Goal: Information Seeking & Learning: Learn about a topic

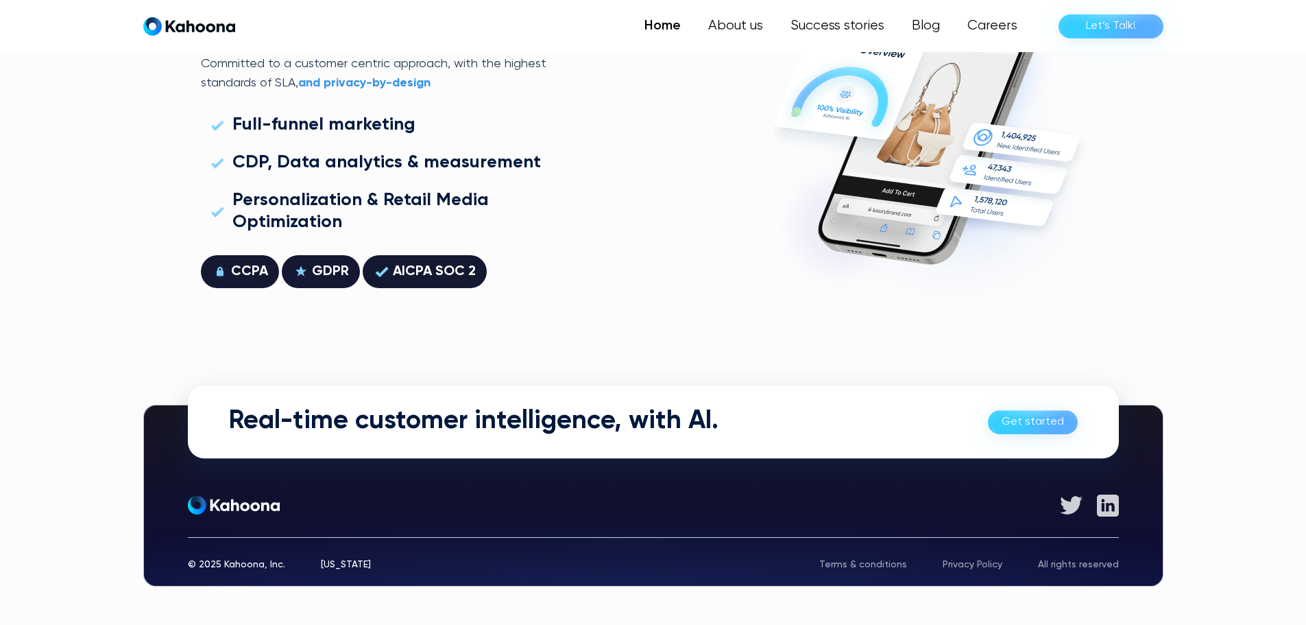
scroll to position [3925, 0]
click at [730, 27] on link "About us" at bounding box center [735, 25] width 84 height 27
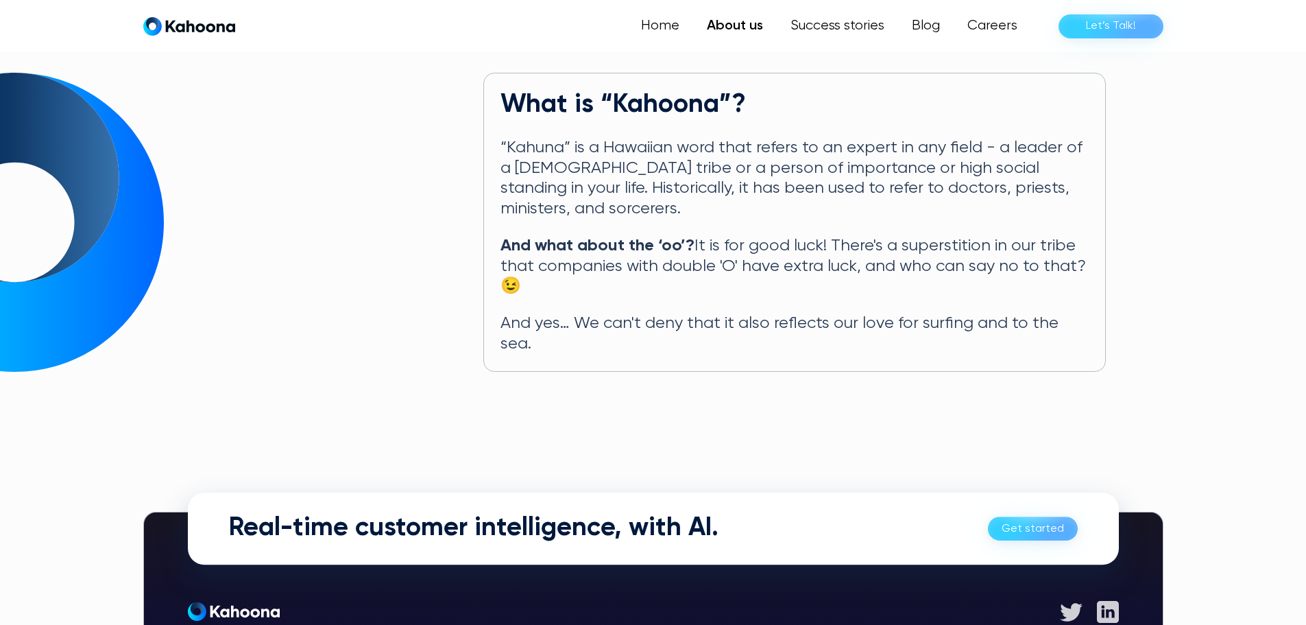
scroll to position [678, 0]
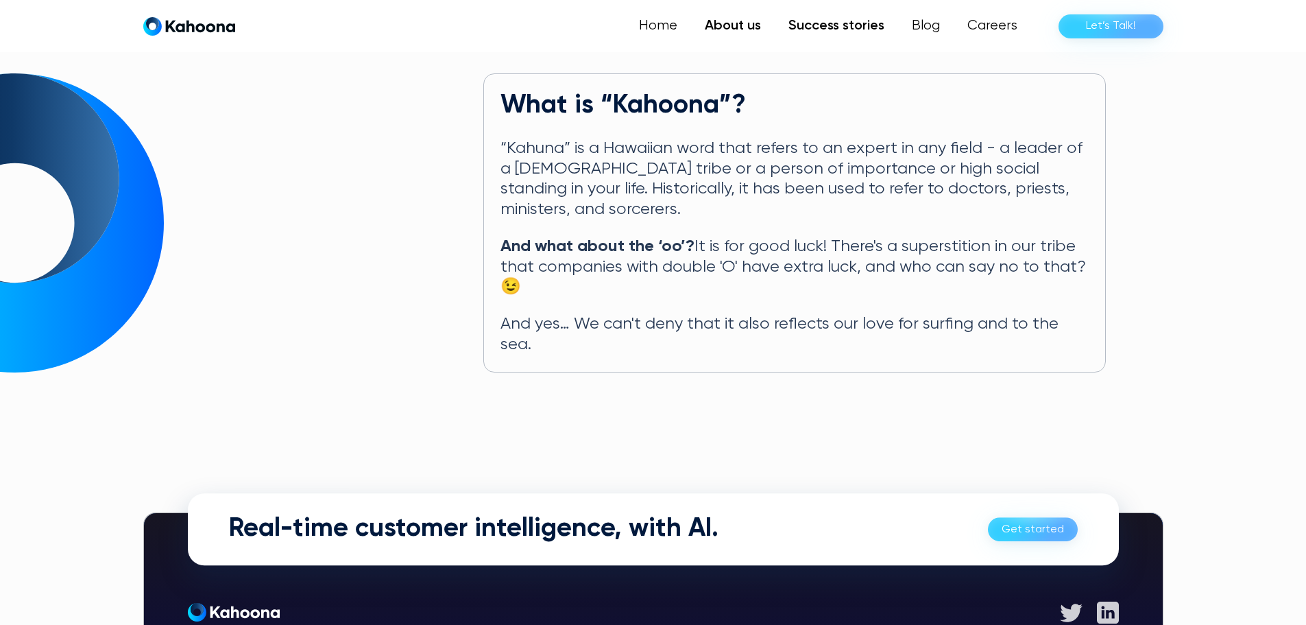
click at [845, 20] on link "Success stories" at bounding box center [836, 25] width 123 height 27
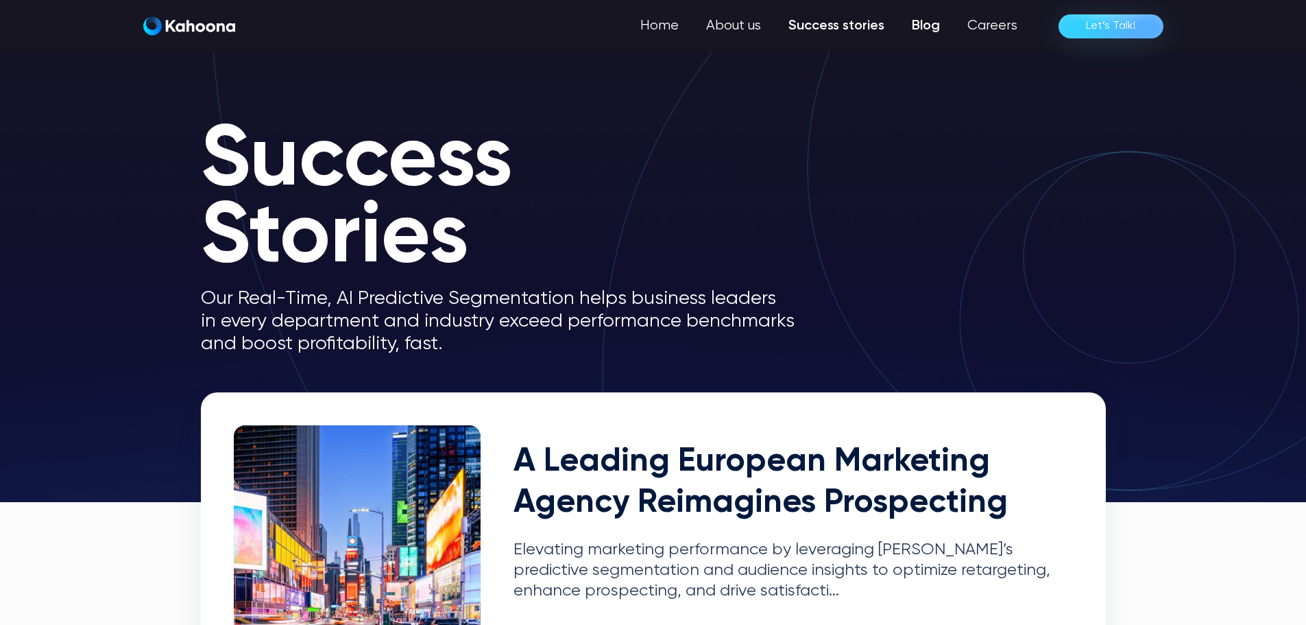
click at [946, 32] on link "Blog" at bounding box center [926, 25] width 56 height 27
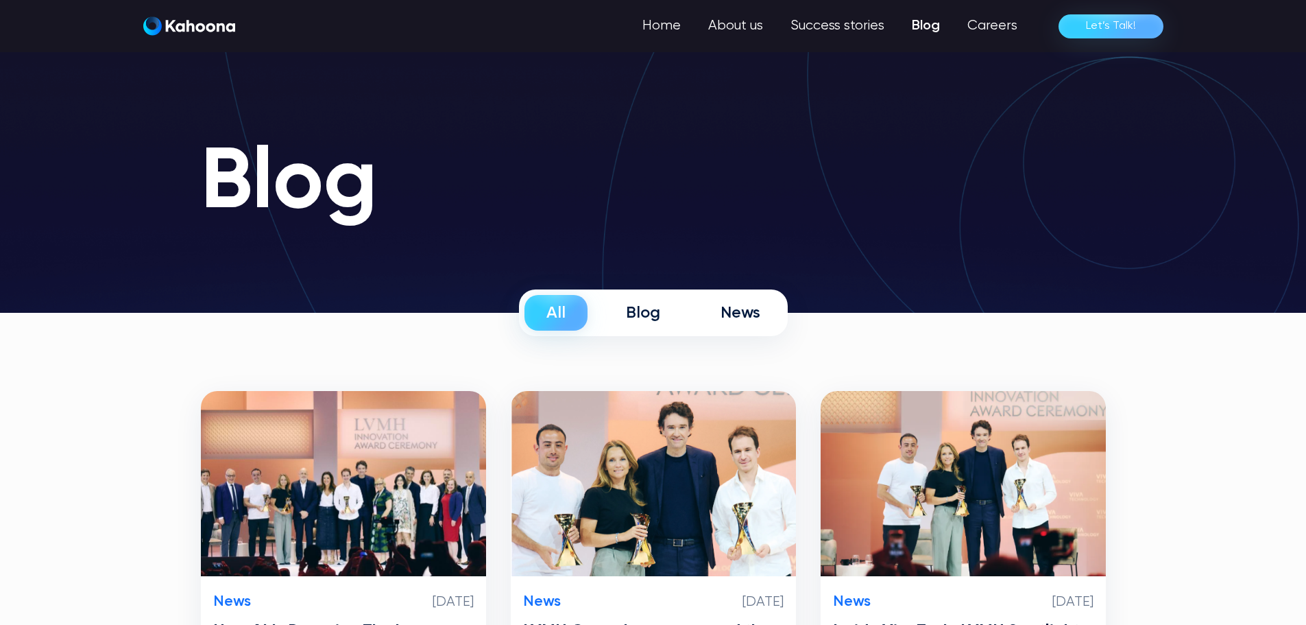
click at [202, 25] on img "home" at bounding box center [189, 25] width 92 height 19
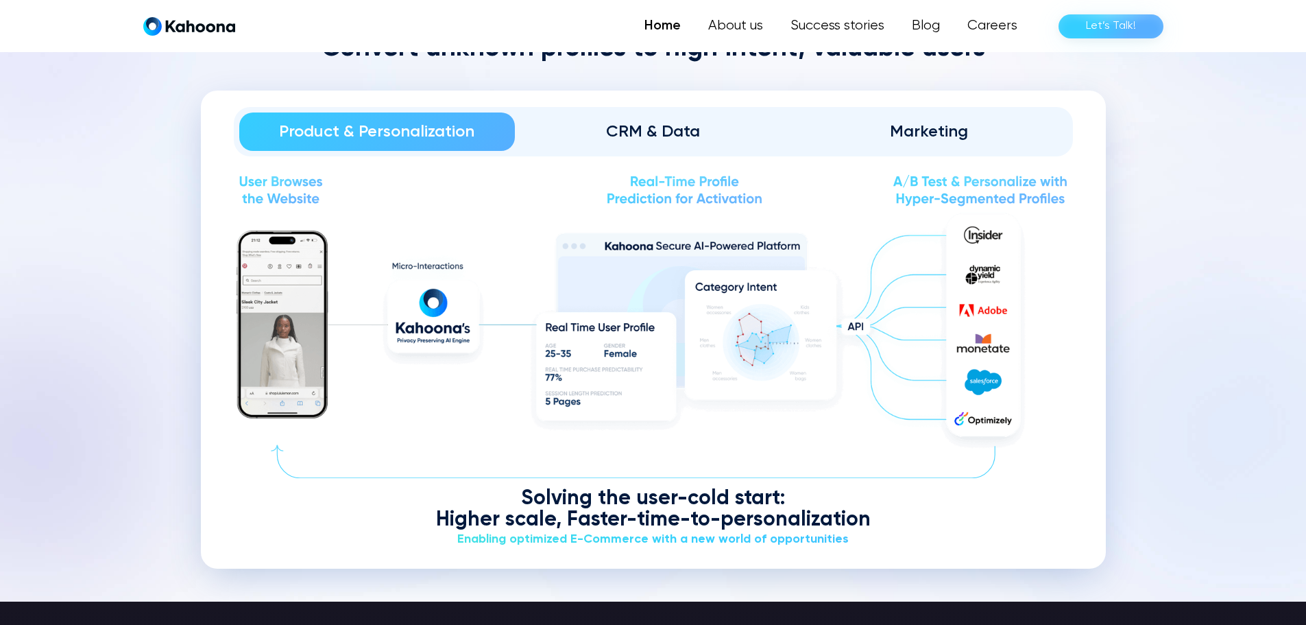
scroll to position [1659, 0]
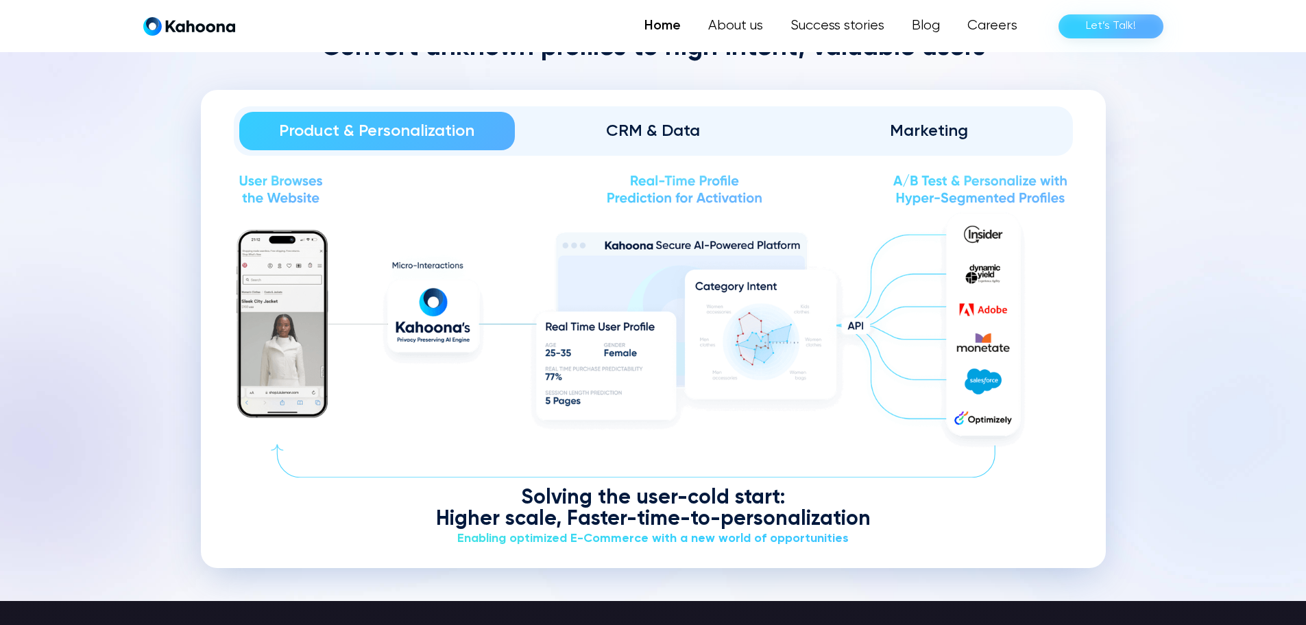
click at [700, 125] on div "CRM & Data" at bounding box center [653, 131] width 238 height 22
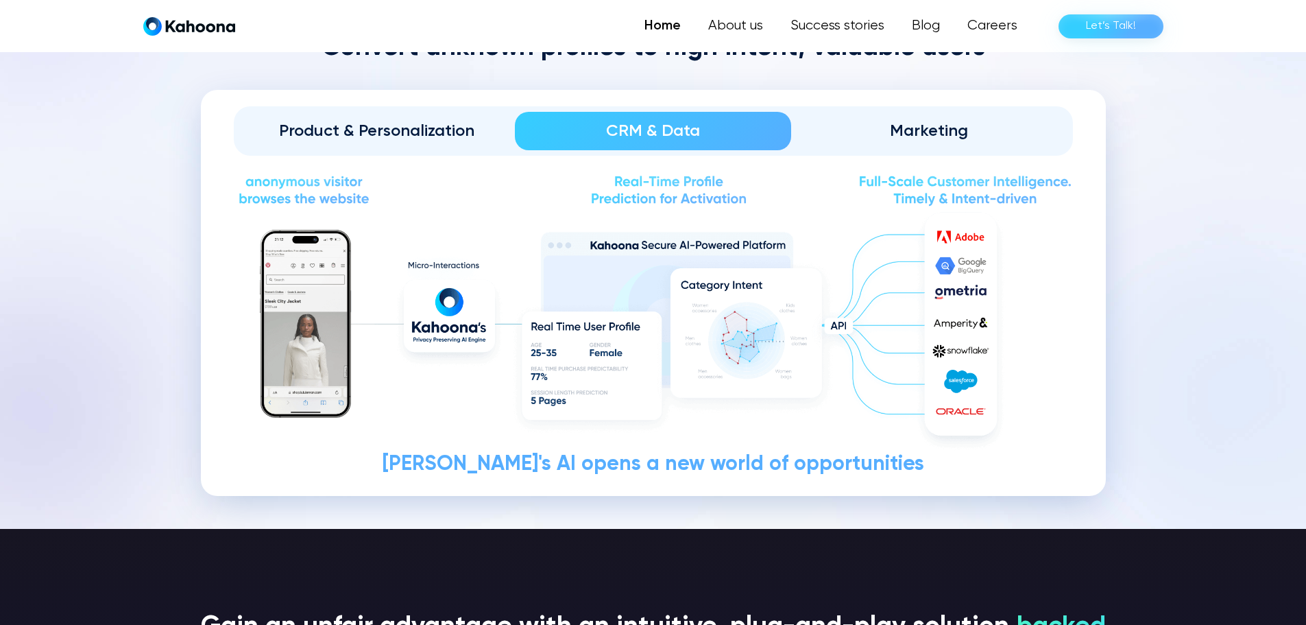
click at [887, 124] on div "Marketing" at bounding box center [930, 131] width 238 height 22
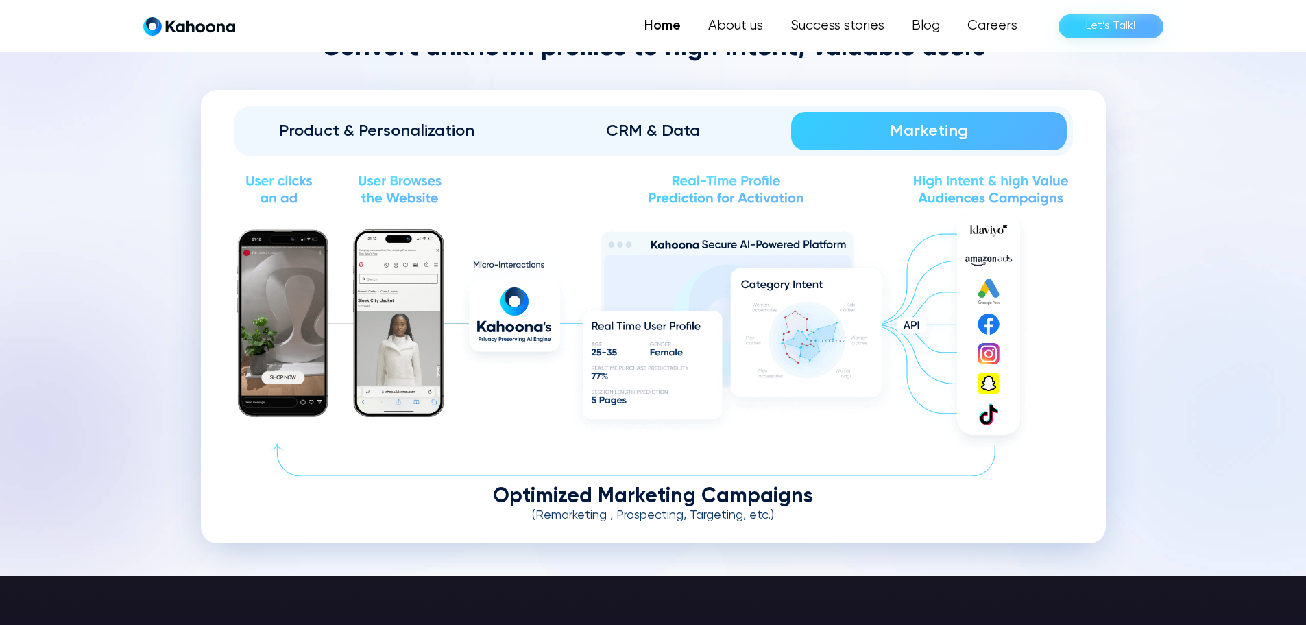
click at [433, 132] on div "Product & Personalization" at bounding box center [378, 131] width 238 height 22
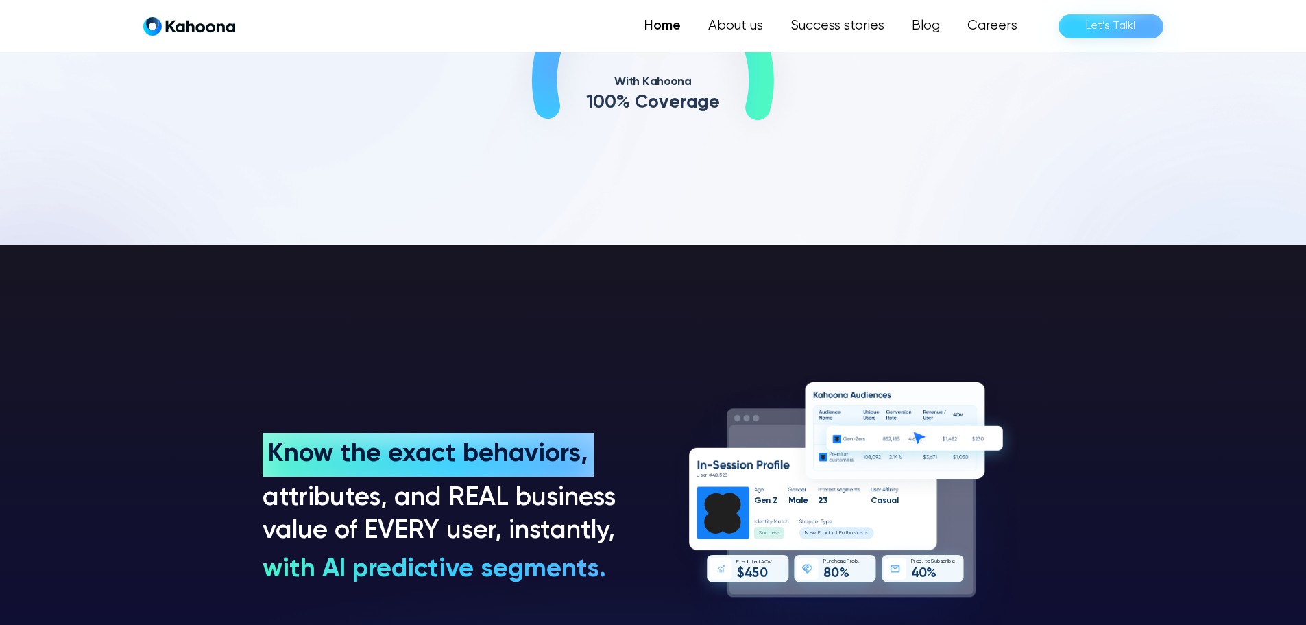
scroll to position [884, 0]
click at [828, 23] on link "Success stories" at bounding box center [836, 25] width 123 height 27
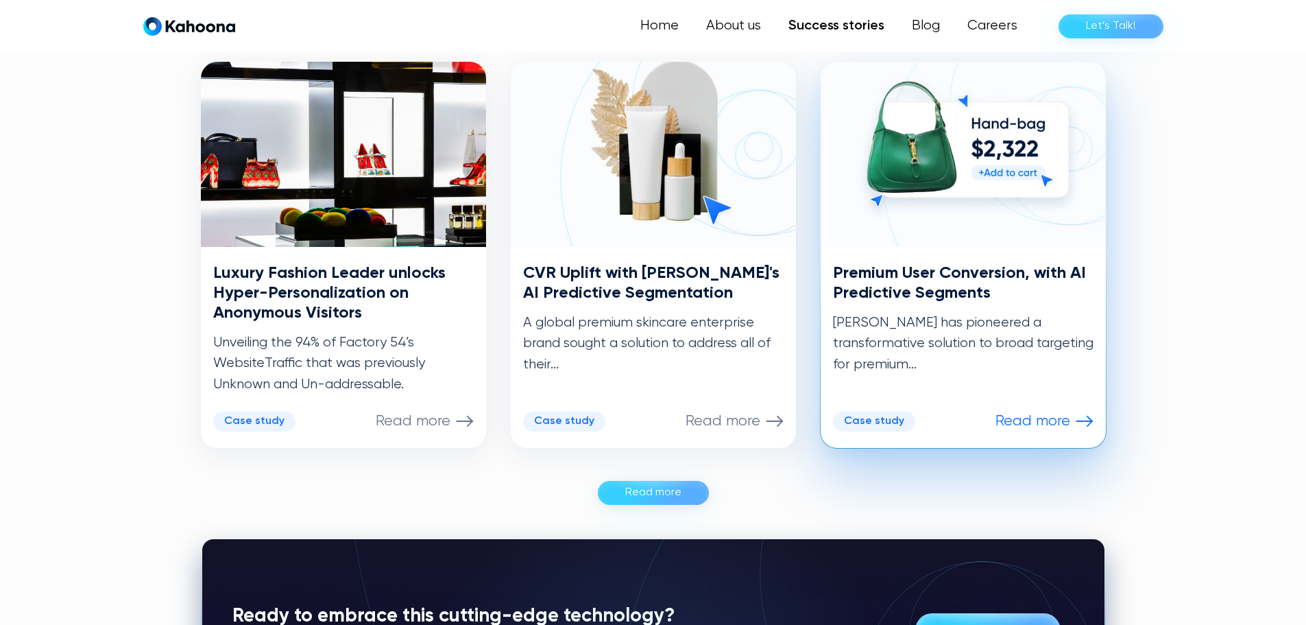
scroll to position [692, 0]
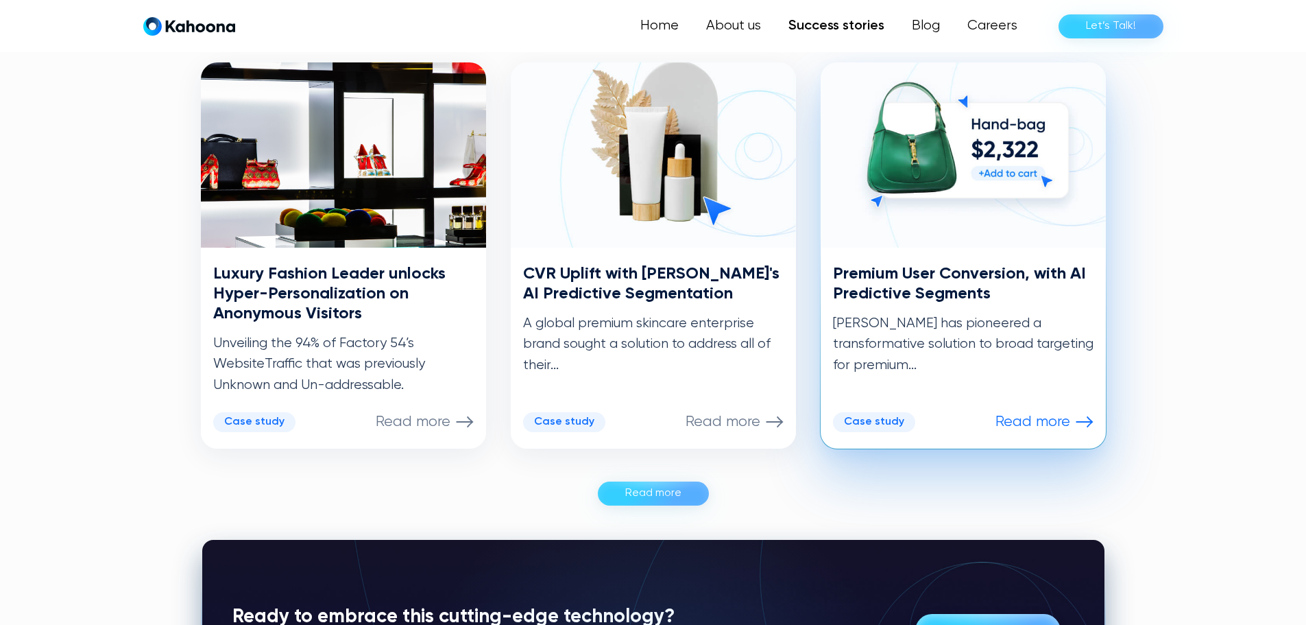
click at [996, 257] on div "Premium User Conversion, with AI Predictive Segments Kahoona has pioneered a tr…" at bounding box center [963, 348] width 285 height 201
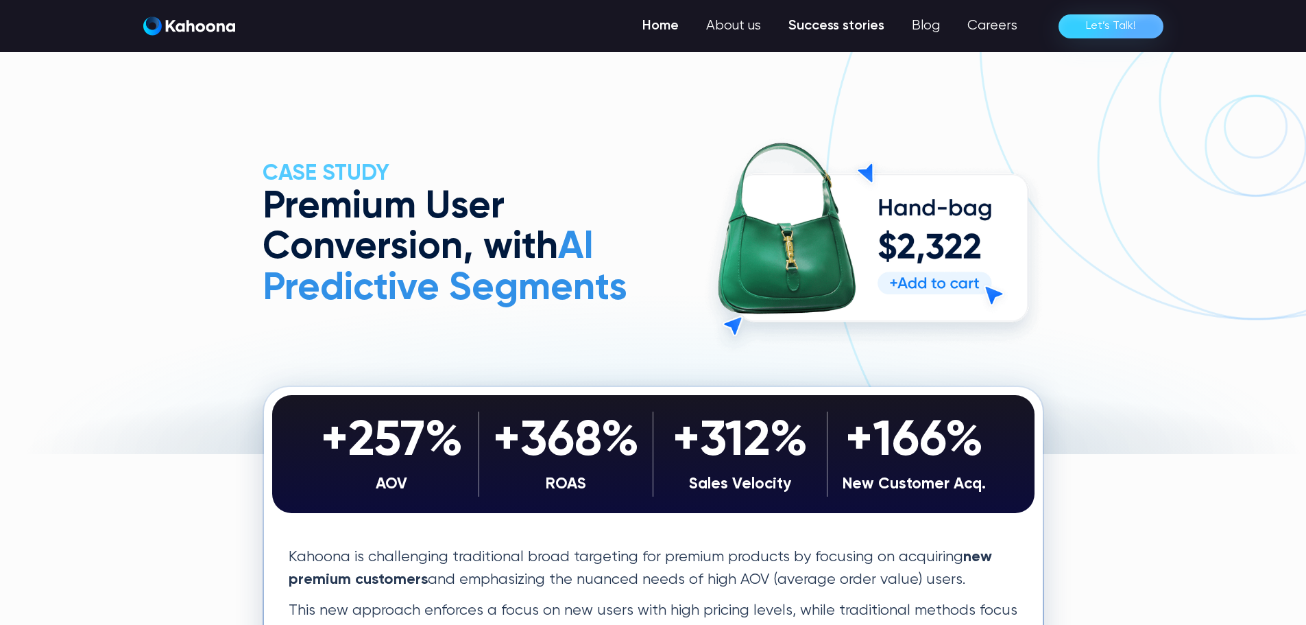
click at [669, 33] on link "Home" at bounding box center [661, 25] width 64 height 27
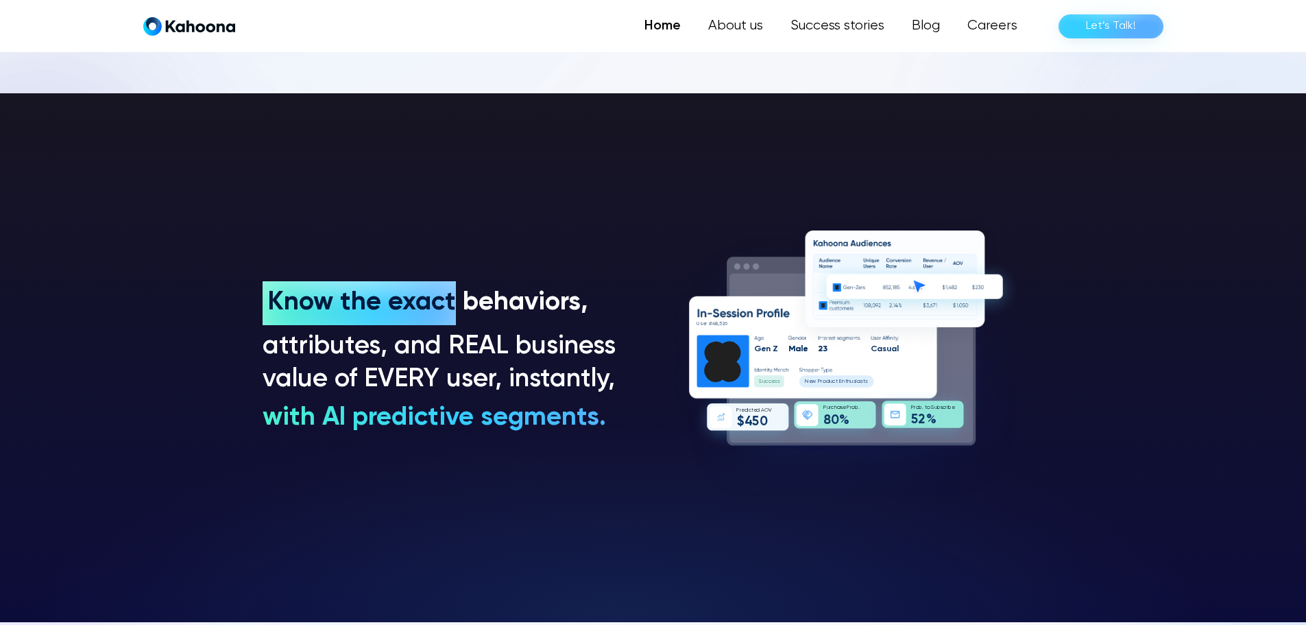
scroll to position [1037, 0]
